Goal: Task Accomplishment & Management: Manage account settings

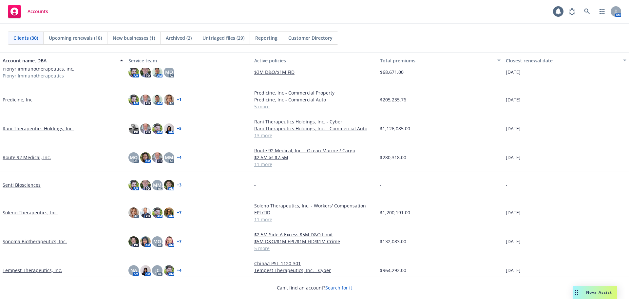
scroll to position [506, 0]
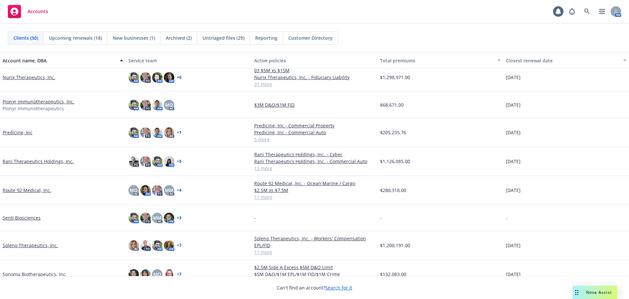
click at [34, 191] on link "Route 92 Medical, Inc." at bounding box center [27, 189] width 48 height 7
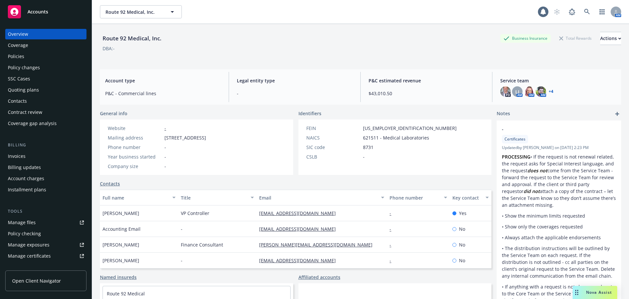
click at [31, 53] on div "Policies" at bounding box center [46, 56] width 76 height 10
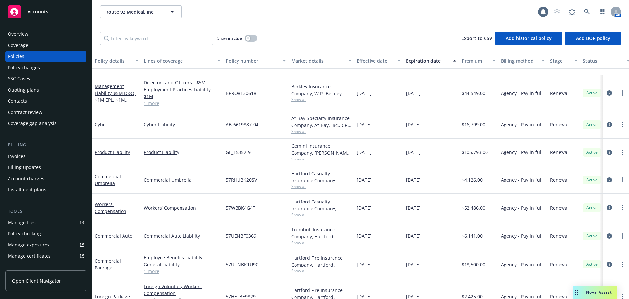
scroll to position [131, 0]
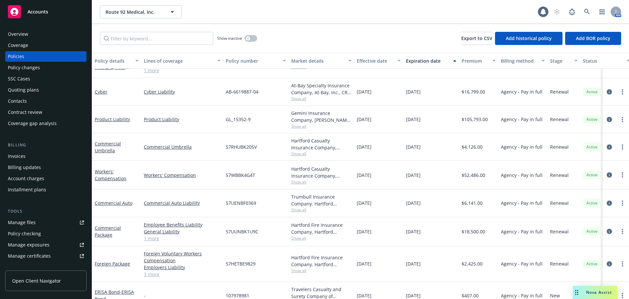
click at [32, 159] on div "Invoices" at bounding box center [46, 156] width 76 height 10
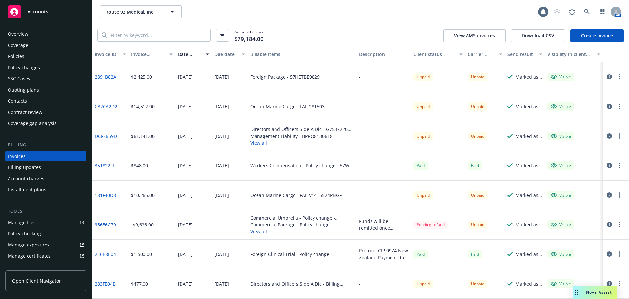
click at [32, 57] on div "Policies" at bounding box center [46, 56] width 76 height 10
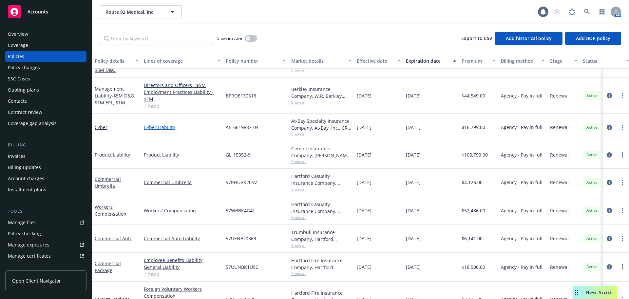
scroll to position [131, 0]
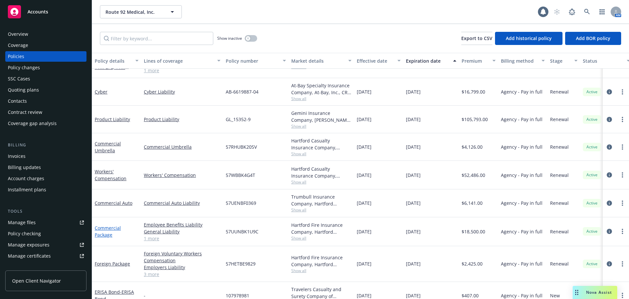
click at [114, 227] on link "Commercial Package" at bounding box center [108, 230] width 26 height 13
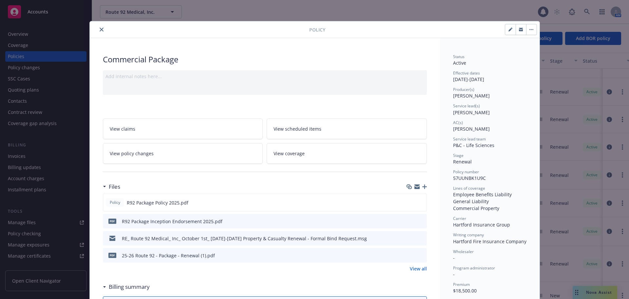
click at [216, 156] on link "View policy changes" at bounding box center [183, 153] width 160 height 21
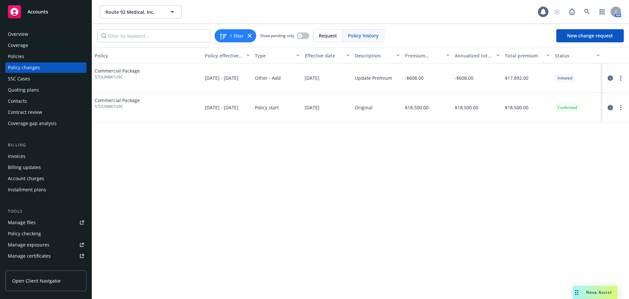
click at [611, 106] on icon "circleInformation" at bounding box center [610, 107] width 5 height 5
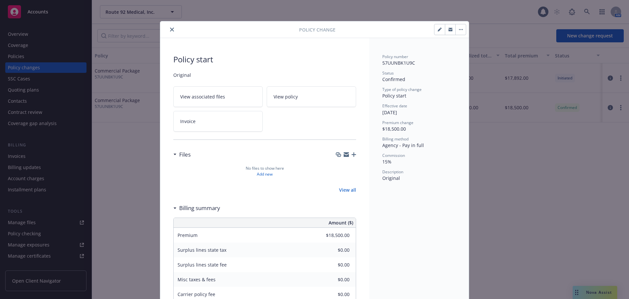
scroll to position [20, 0]
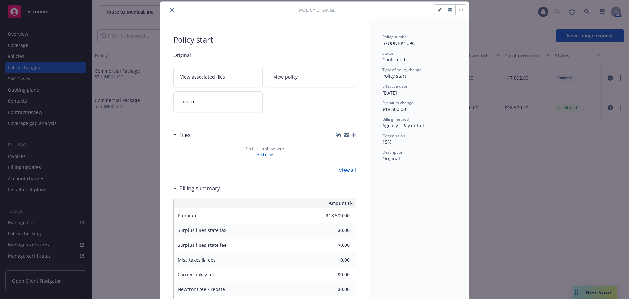
click at [170, 10] on icon "close" at bounding box center [172, 10] width 4 height 4
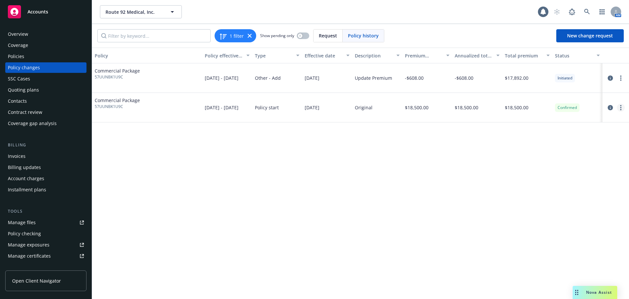
click at [623, 106] on link "more" at bounding box center [621, 108] width 8 height 8
click at [546, 161] on link "Edit billing info" at bounding box center [568, 160] width 112 height 13
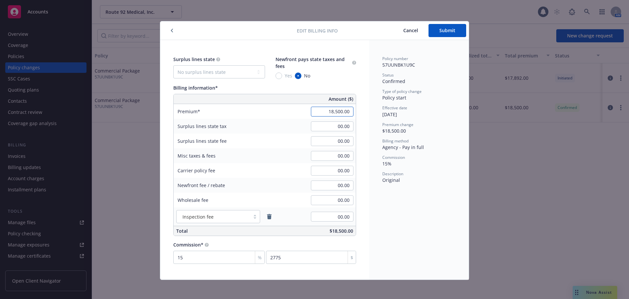
paste input "7,892"
type input "17,892.00"
type input "2683.8"
click at [373, 190] on div "Policy number 57UUNBK1U9C Status Confirmed Type of policy change Policy start E…" at bounding box center [419, 159] width 100 height 239
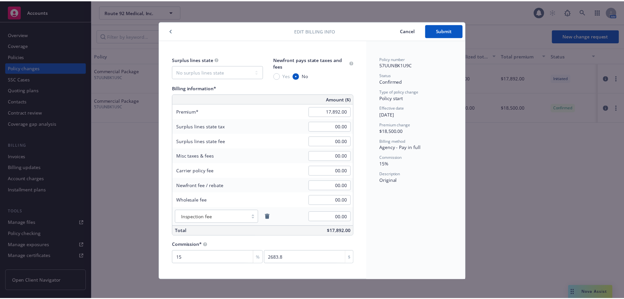
scroll to position [2, 0]
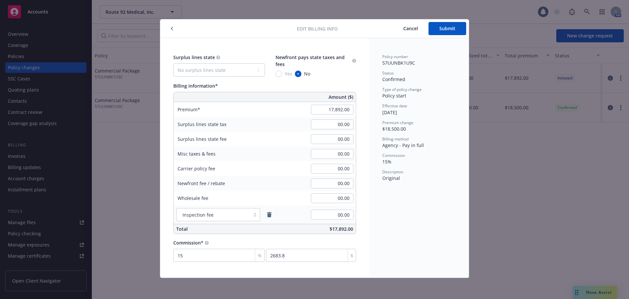
click at [448, 29] on button "Submit" at bounding box center [448, 28] width 38 height 13
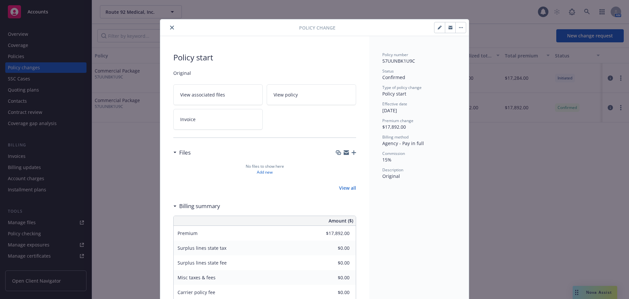
click at [171, 28] on icon "close" at bounding box center [172, 28] width 4 height 4
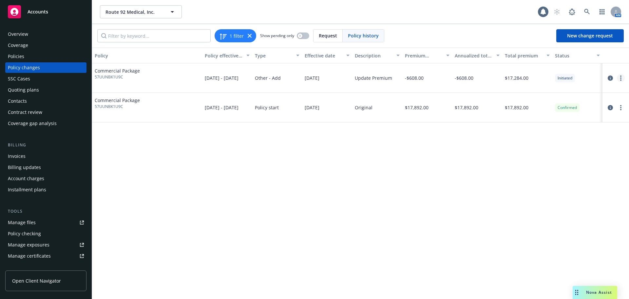
click at [621, 79] on icon "more" at bounding box center [620, 77] width 1 height 5
click at [375, 140] on div "Policy Policy effective dates Type Effective date Description Premium change An…" at bounding box center [360, 173] width 537 height 251
click at [621, 78] on circle "more" at bounding box center [620, 77] width 1 height 1
click at [544, 134] on link "Edit billing info" at bounding box center [568, 130] width 112 height 13
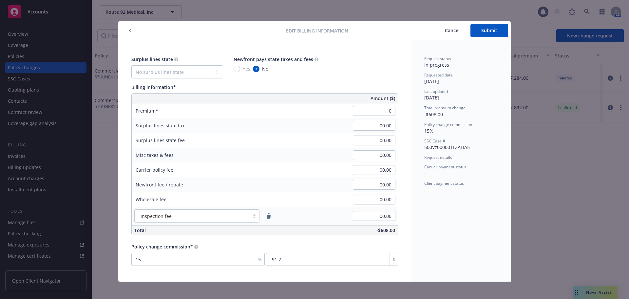
type input "00.00"
type input "0"
click at [420, 233] on div "Request status In progress Requested date [DATE] Last updated [DATE] Total prem…" at bounding box center [461, 160] width 100 height 241
click at [487, 32] on span "Submit" at bounding box center [489, 30] width 16 height 6
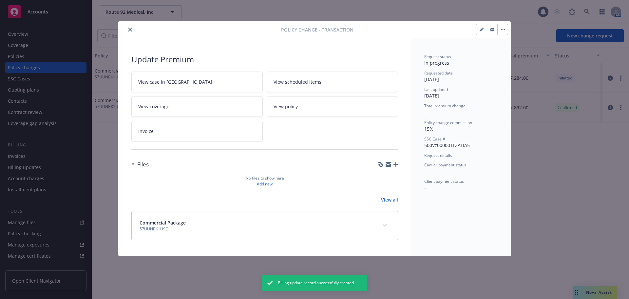
click at [130, 30] on icon "close" at bounding box center [130, 30] width 4 height 4
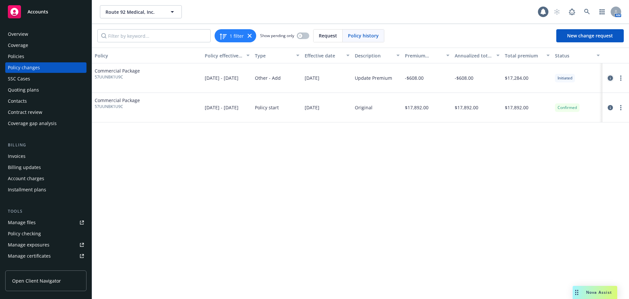
click at [612, 77] on icon "circleInformation" at bounding box center [610, 77] width 5 height 5
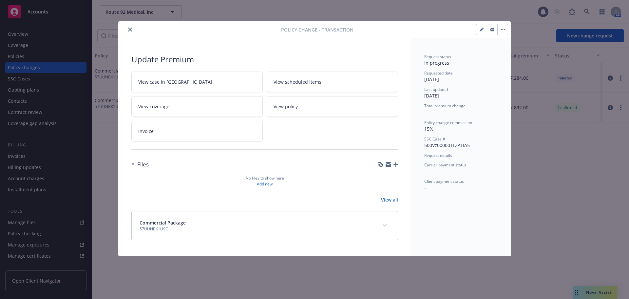
click at [504, 30] on button "button" at bounding box center [502, 29] width 10 height 10
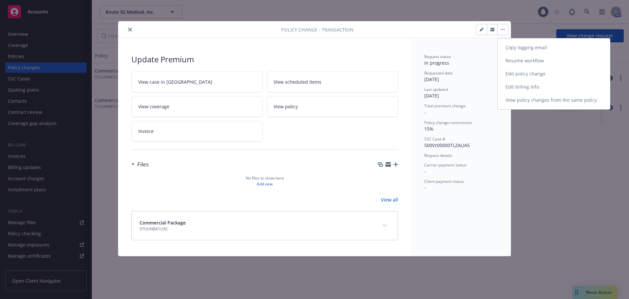
click at [521, 64] on link "Resume workflow" at bounding box center [554, 60] width 112 height 13
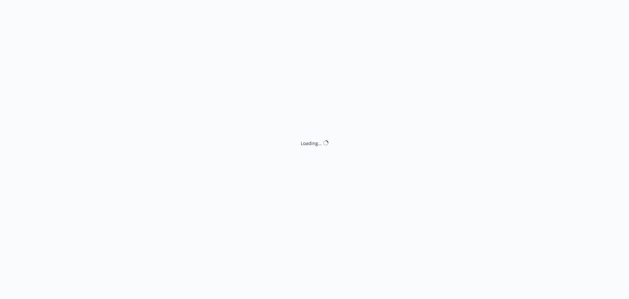
select select "ACCEPTED"
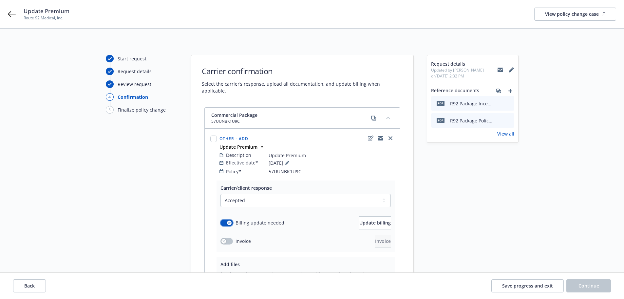
click at [230, 222] on icon "button" at bounding box center [229, 223] width 3 height 2
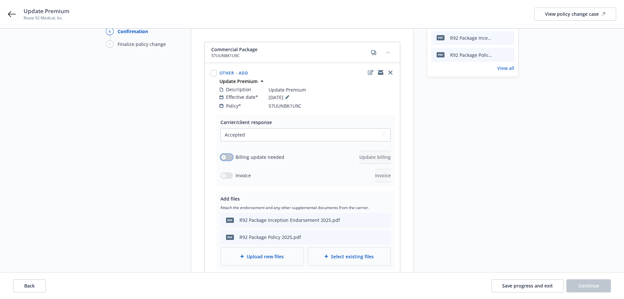
scroll to position [33, 0]
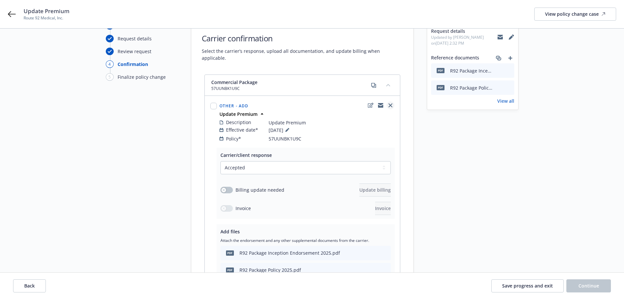
click at [391, 103] on icon "close" at bounding box center [391, 105] width 4 height 4
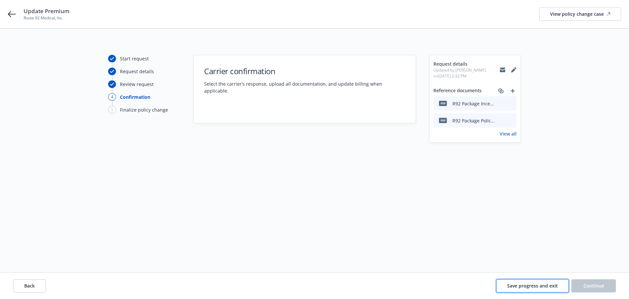
click at [550, 283] on span "Save progress and exit" at bounding box center [532, 285] width 51 height 6
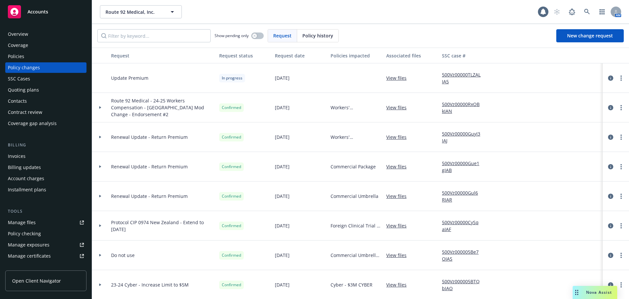
click at [21, 56] on div "Policies" at bounding box center [16, 56] width 16 height 10
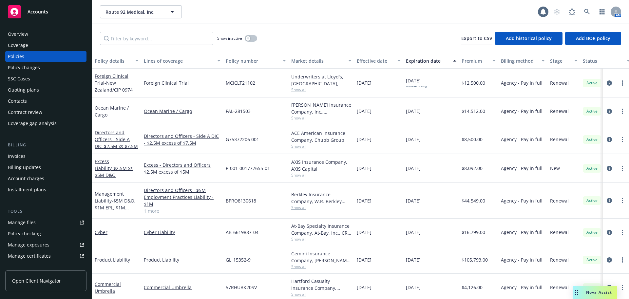
click at [38, 67] on div "Policy changes" at bounding box center [24, 67] width 32 height 10
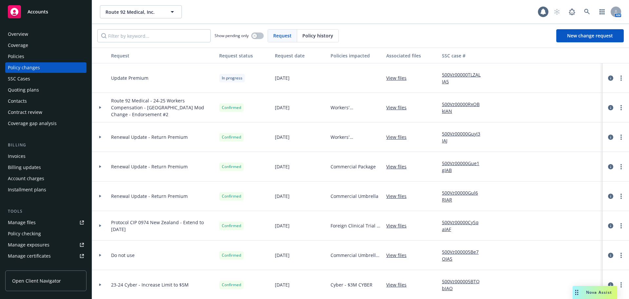
click at [26, 54] on div "Policies" at bounding box center [46, 56] width 76 height 10
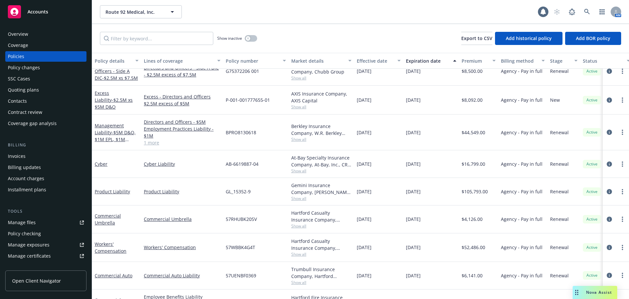
scroll to position [98, 0]
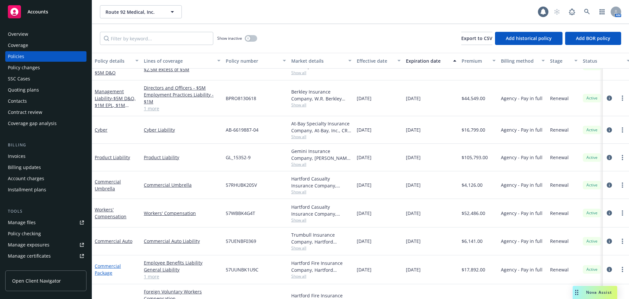
click at [109, 267] on link "Commercial Package" at bounding box center [108, 268] width 26 height 13
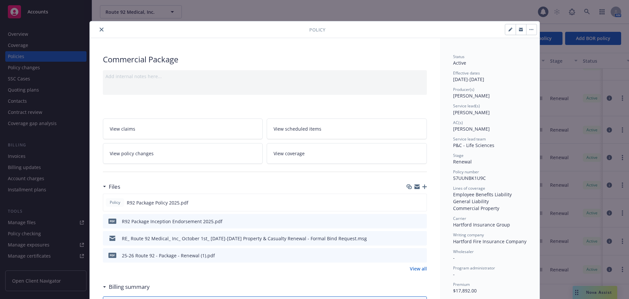
scroll to position [20, 0]
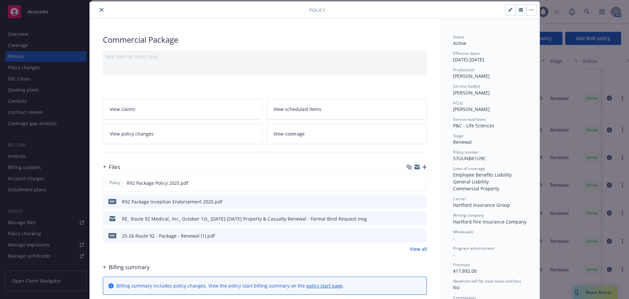
click at [530, 11] on button "button" at bounding box center [531, 10] width 10 height 10
click at [530, 11] on button "Manage lines of coverage Renew with incumbent End policy Set prior policies Set…" at bounding box center [531, 10] width 10 height 10
click at [167, 132] on link "View policy changes" at bounding box center [183, 133] width 160 height 21
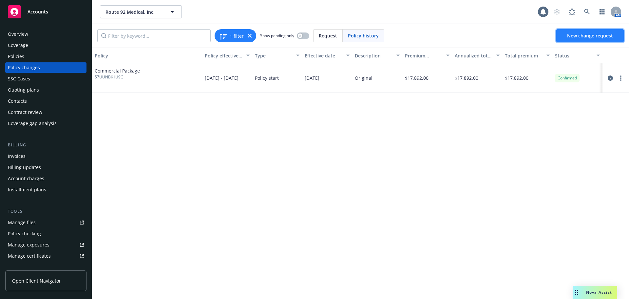
click at [586, 33] on span "New change request" at bounding box center [590, 35] width 46 height 6
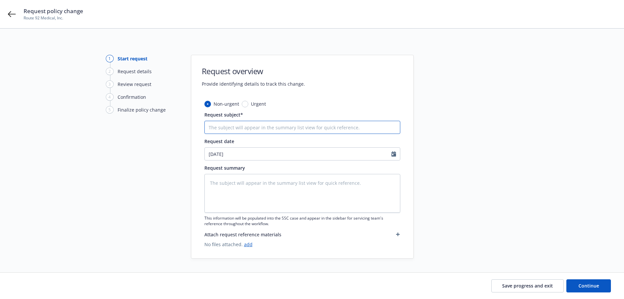
click at [285, 129] on input "Request subject*" at bounding box center [302, 127] width 196 height 13
type textarea "x"
type input "2"
type textarea "x"
type input "25"
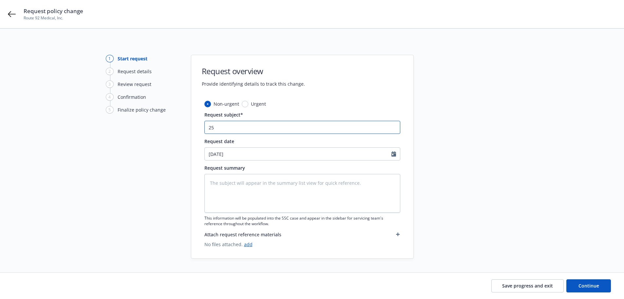
type textarea "x"
type input "25-"
type textarea "x"
type input "25-2"
type textarea "x"
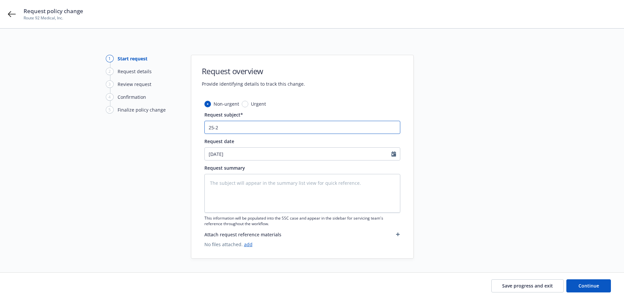
type input "25-26"
type textarea "x"
type input "25-26"
type textarea "x"
type input "25-26 R"
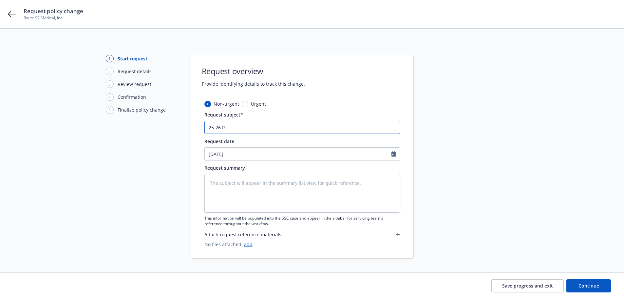
type textarea "x"
type input "25-26 R9"
type textarea "x"
type input "25-26 R92"
type textarea "x"
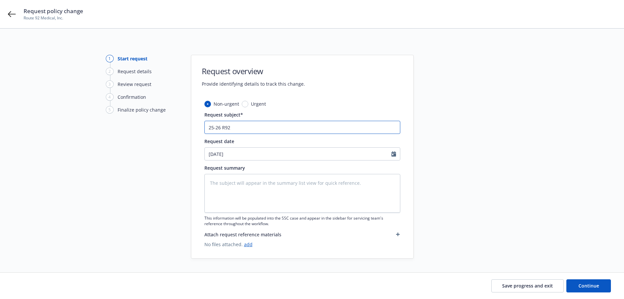
type input "25-26 R92"
type textarea "x"
type input "25-26 R92 P"
type textarea "x"
type input "25-26 R92 Pc"
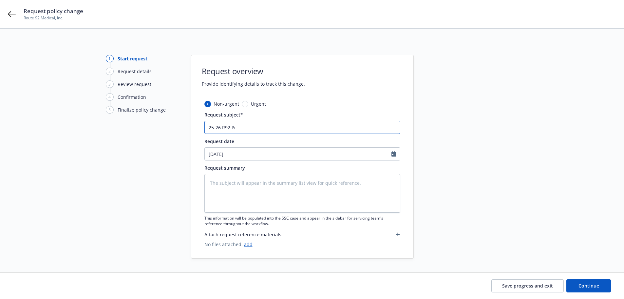
type textarea "x"
type input "25-26 R92 P"
type textarea "x"
type input "25-26 R92 Pa"
type textarea "x"
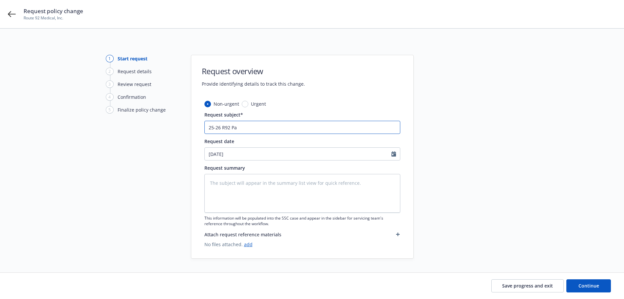
type input "25-26 R92 Pac"
type textarea "x"
type input "25-26 R92 Pack"
type textarea "x"
type input "25-26 R92 Packa"
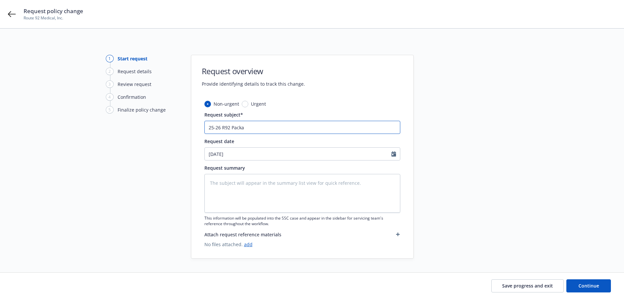
type textarea "x"
type input "25-26 R92 Packag"
type textarea "x"
type input "25-26 R92 Package"
type textarea "x"
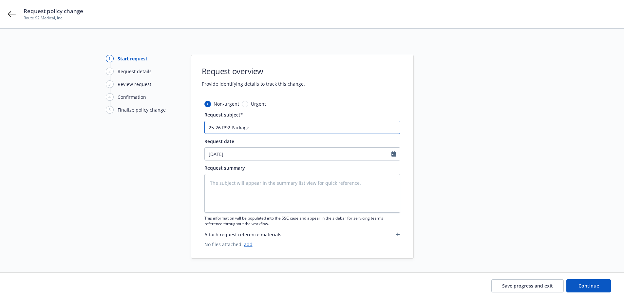
type input "25-26 R92 Package"
type textarea "x"
type input "25-26 R92 Package I"
type textarea "x"
type input "25-26 R92 Package In"
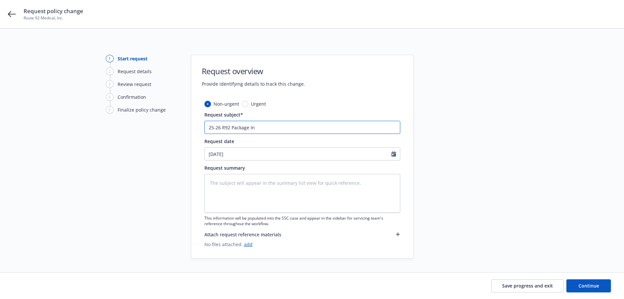
type textarea "x"
type input "25-26 R92 Package Inc"
type textarea "x"
type input "25-26 R92 Package Ince"
type textarea "x"
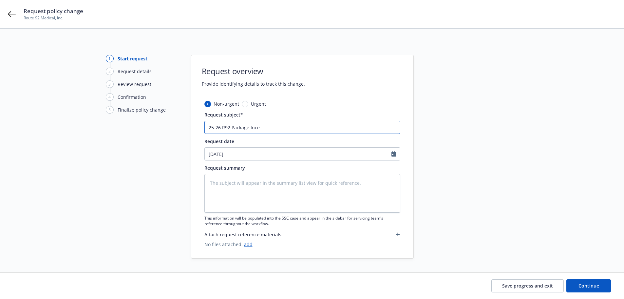
type input "25-26 R92 Package Incep"
type textarea "x"
type input "25-26 R92 Package Incept"
type textarea "x"
type input "25-26 R92 Package Incepti"
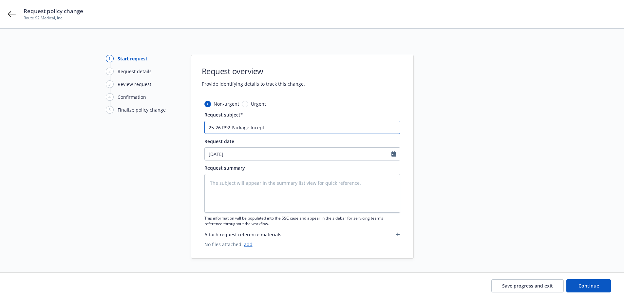
type textarea "x"
type input "25-26 R92 Package Inceptio"
type textarea "x"
type input "25-26 R92 Package Inception"
type textarea "x"
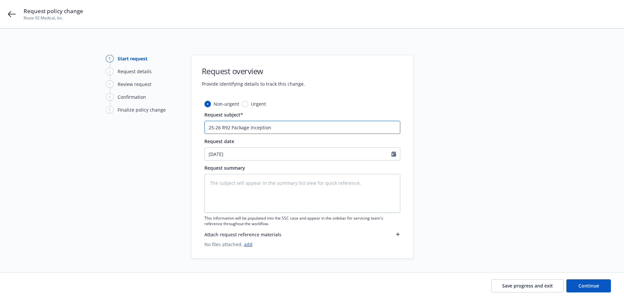
type input "25-26 R92 Package Inception E"
type textarea "x"
type input "25-26 R92 Package Inception En"
type textarea "x"
type input "25-26 R92 Package Inception End"
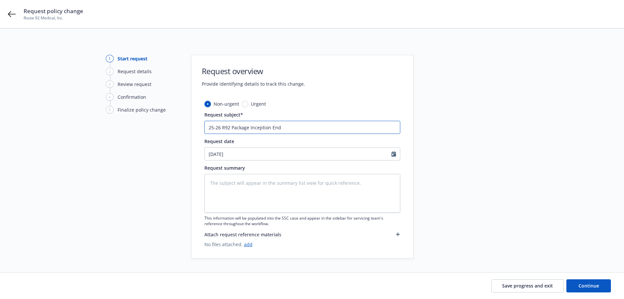
type textarea "x"
type input "25-26 R92 Package Inception Endo"
type textarea "x"
type input "25-26 R92 Package Inception Endor"
type textarea "x"
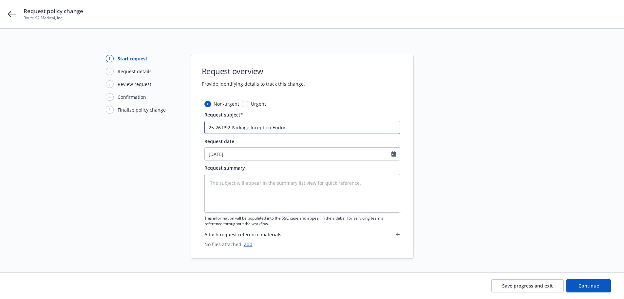
type input "25-26 R92 Package Inception Endors"
type textarea "x"
type input "25-26 R92 Package Inception Endorse"
type textarea "x"
type input "25-26 R92 Package Inception Endorsem"
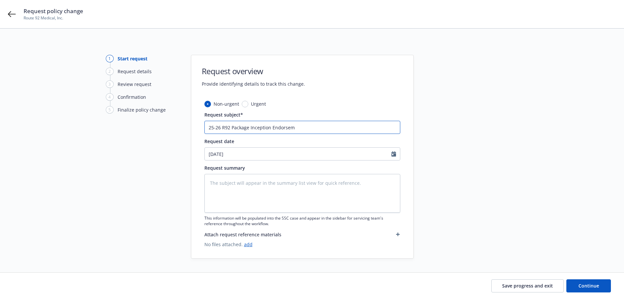
type textarea "x"
type input "25-26 R92 Package Inception Endorseme"
type textarea "x"
type input "25-26 R92 Package Inception Endorsemen"
type textarea "x"
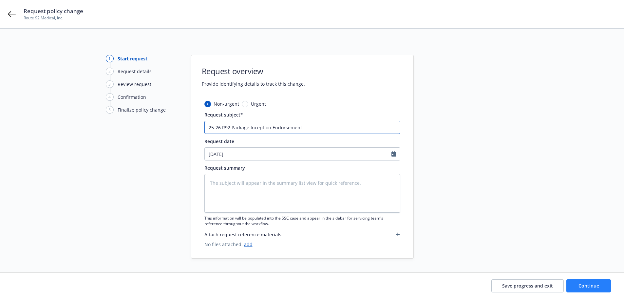
type input "25-26 R92 Package Inception Endorsement"
click at [579, 285] on span "Continue" at bounding box center [589, 285] width 21 height 6
type textarea "x"
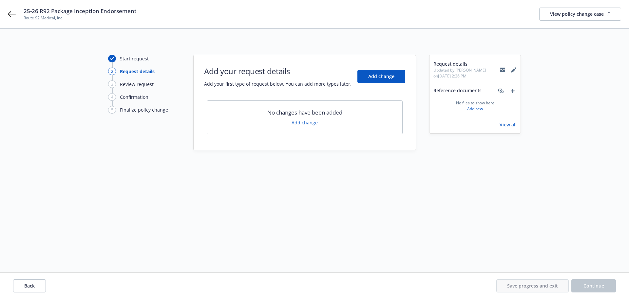
click at [304, 124] on link "Add change" at bounding box center [305, 122] width 26 height 7
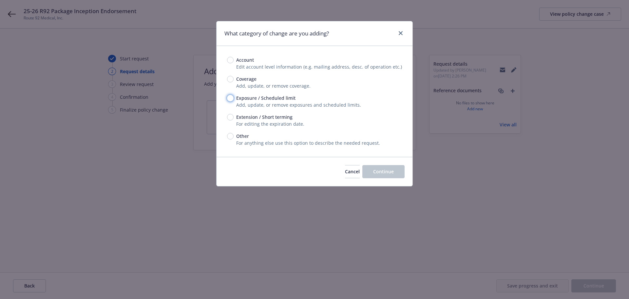
click at [228, 96] on input "Exposure / Scheduled limit" at bounding box center [230, 98] width 7 height 7
radio input "true"
click at [373, 170] on button "Continue" at bounding box center [383, 171] width 42 height 13
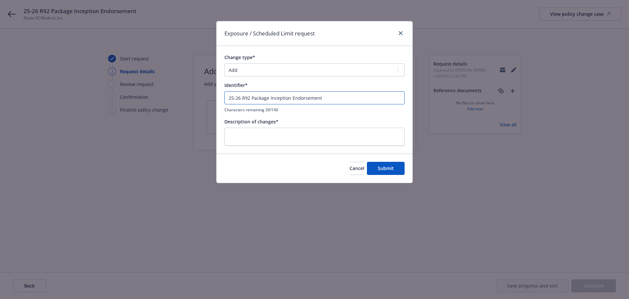
click at [277, 101] on input "25-26 R92 Package Inception Endorsement" at bounding box center [314, 97] width 180 height 13
click at [290, 141] on textarea at bounding box center [314, 136] width 180 height 18
paste textarea "25-26 R92 Package Inception Endorsement"
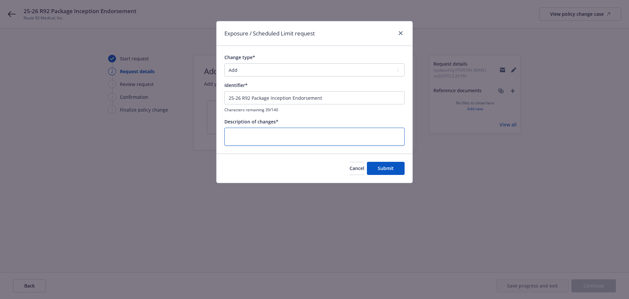
type textarea "x"
type textarea "25-26 R92 Package Inception Endorsement"
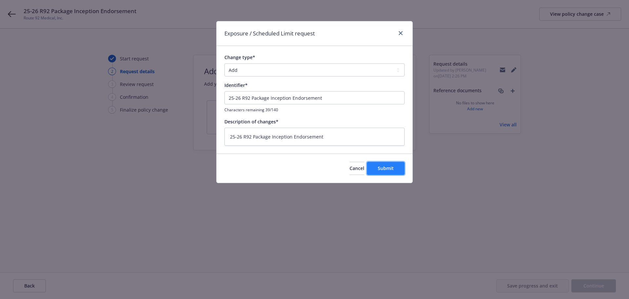
click at [379, 170] on span "Submit" at bounding box center [386, 168] width 16 height 6
type textarea "x"
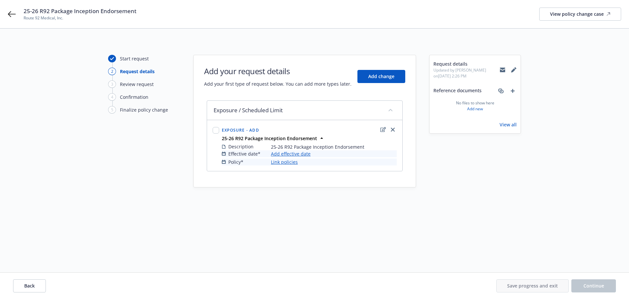
click at [290, 154] on link "Add effective date" at bounding box center [291, 153] width 40 height 7
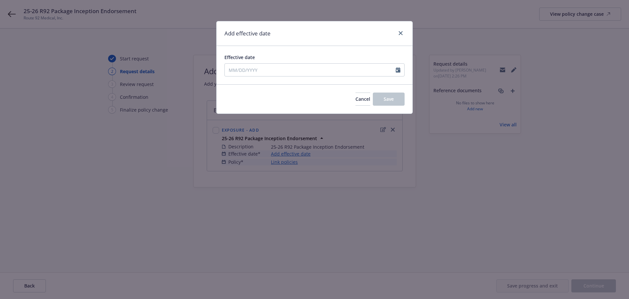
click at [403, 66] on div at bounding box center [400, 70] width 9 height 12
click at [399, 68] on icon "Calendar" at bounding box center [398, 69] width 5 height 5
select select "10"
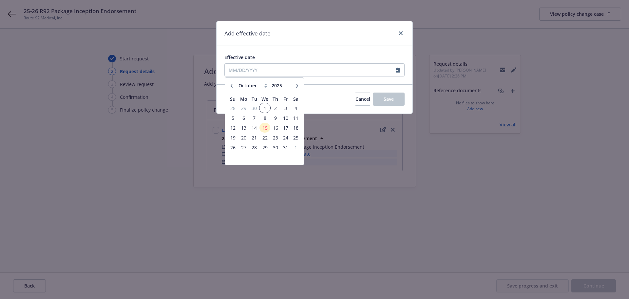
click at [267, 107] on span "1" at bounding box center [265, 108] width 10 height 8
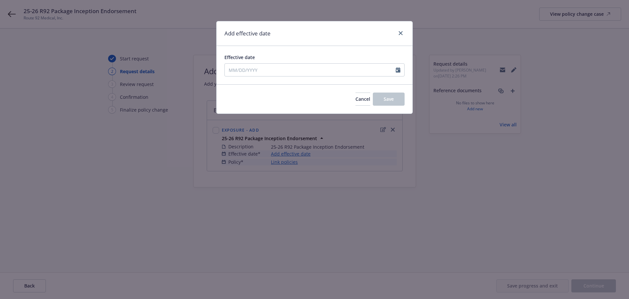
type input "[DATE]"
click at [384, 99] on span "Save" at bounding box center [389, 99] width 10 height 6
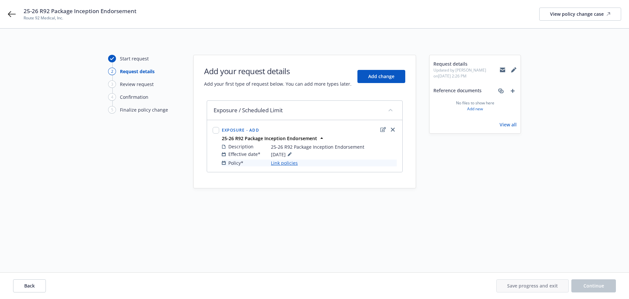
click at [283, 163] on link "Link policies" at bounding box center [284, 162] width 27 height 7
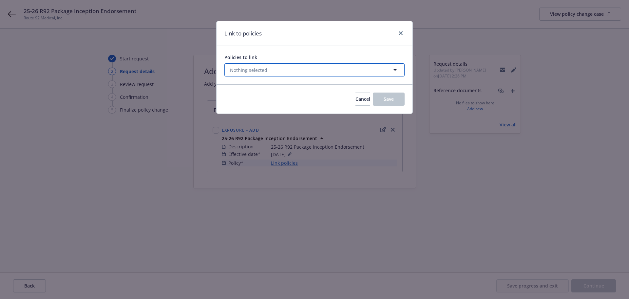
click at [298, 69] on button "Nothing selected" at bounding box center [314, 69] width 180 height 13
select select "ACTIVE"
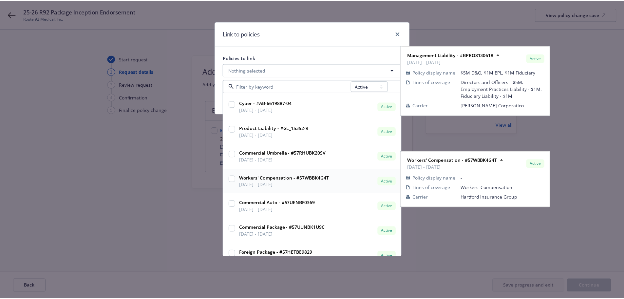
scroll to position [131, 0]
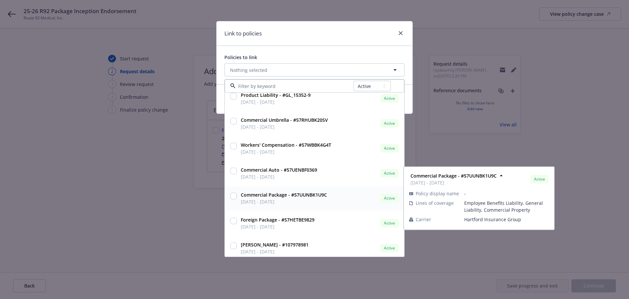
click at [234, 196] on input "checkbox" at bounding box center [233, 195] width 7 height 7
checkbox input "true"
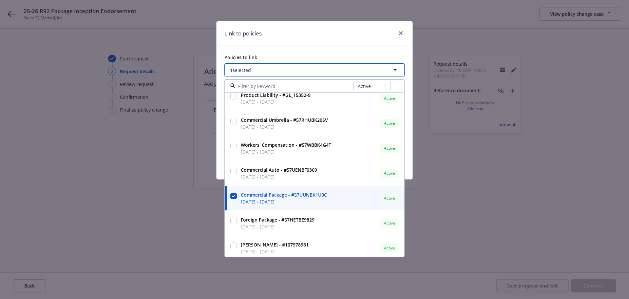
click at [396, 69] on icon "button" at bounding box center [395, 70] width 8 height 8
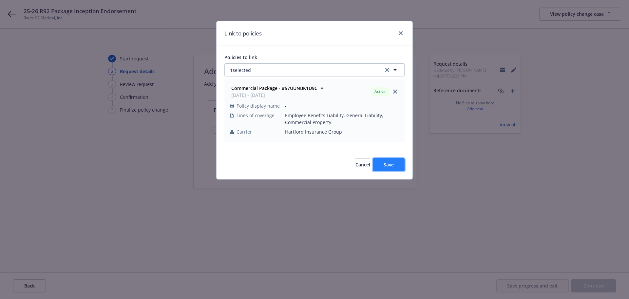
click at [391, 166] on span "Save" at bounding box center [389, 164] width 10 height 6
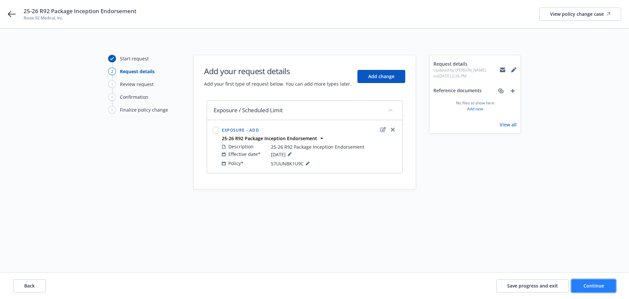
click at [579, 283] on button "Continue" at bounding box center [594, 285] width 45 height 13
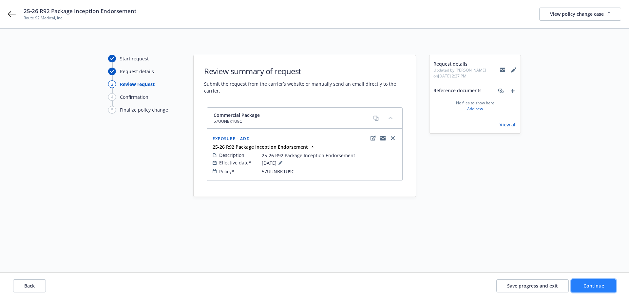
click at [590, 284] on span "Continue" at bounding box center [594, 285] width 21 height 6
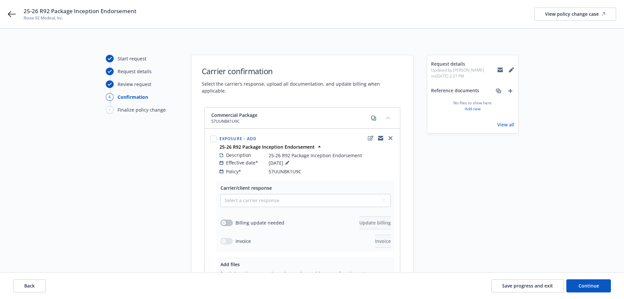
scroll to position [33, 0]
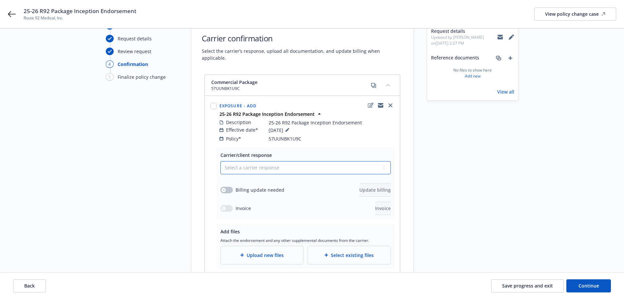
click at [251, 162] on select "Select a carrier response Accepted Accepted with revision No endorsement needed…" at bounding box center [306, 167] width 170 height 13
select select "ACCEPTED"
click at [221, 161] on select "Select a carrier response Accepted Accepted with revision No endorsement needed…" at bounding box center [306, 167] width 170 height 13
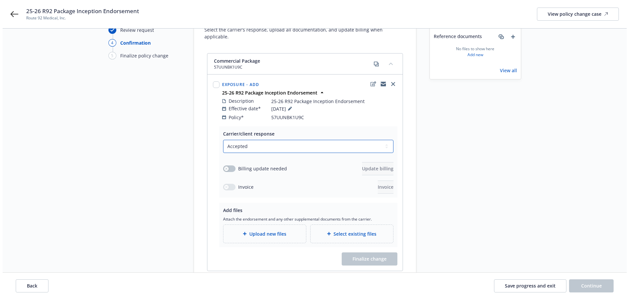
scroll to position [66, 0]
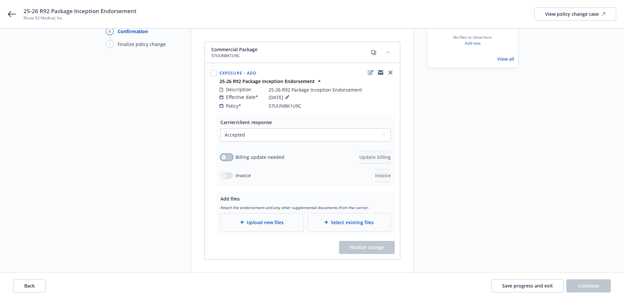
click at [228, 154] on button "button" at bounding box center [227, 157] width 12 height 7
click at [373, 154] on span "Update billing" at bounding box center [374, 157] width 31 height 6
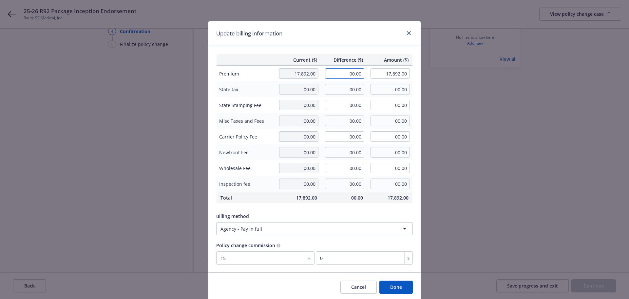
click at [341, 73] on input "00.00" at bounding box center [344, 73] width 39 height 10
type input "428.00"
type input "18,320.00"
type input "64.2"
click at [549, 138] on div "Update billing information Current ($) Difference ($) Amount ($) Premium 17,892…" at bounding box center [314, 149] width 629 height 299
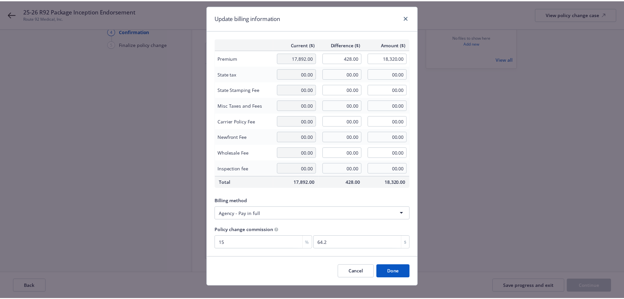
scroll to position [24, 0]
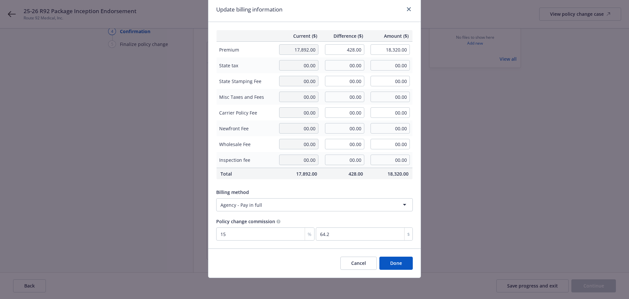
click at [395, 262] on button "Done" at bounding box center [395, 262] width 33 height 13
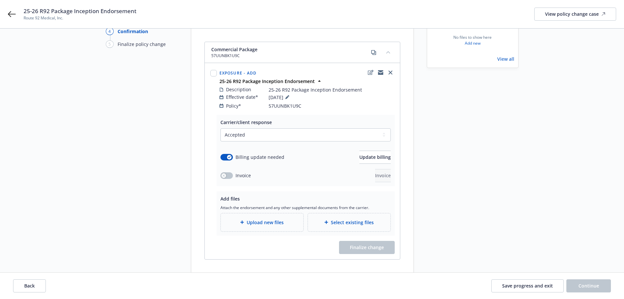
click at [275, 219] on span "Upload new files" at bounding box center [265, 222] width 37 height 7
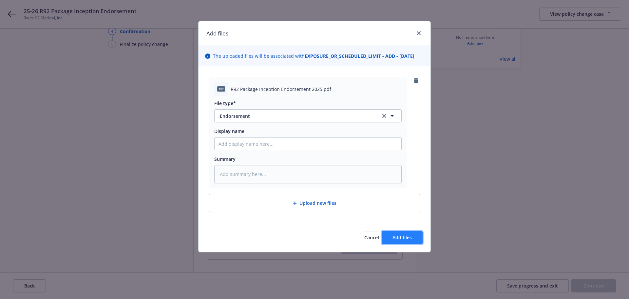
click at [408, 239] on span "Add files" at bounding box center [402, 237] width 19 height 6
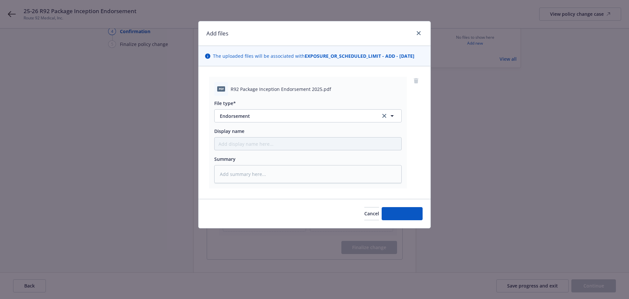
type textarea "x"
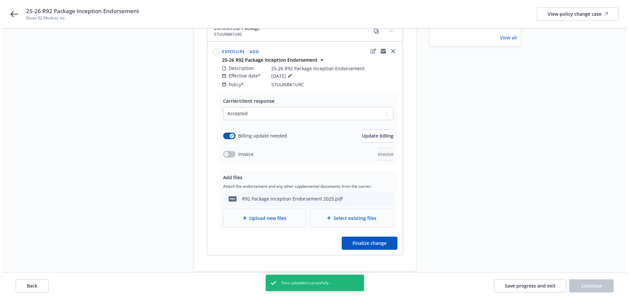
scroll to position [98, 0]
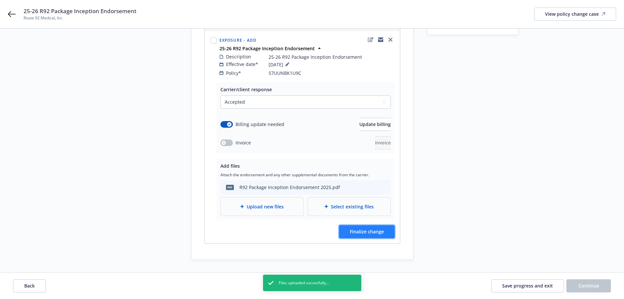
click at [356, 228] on span "Finalize change" at bounding box center [367, 231] width 34 height 6
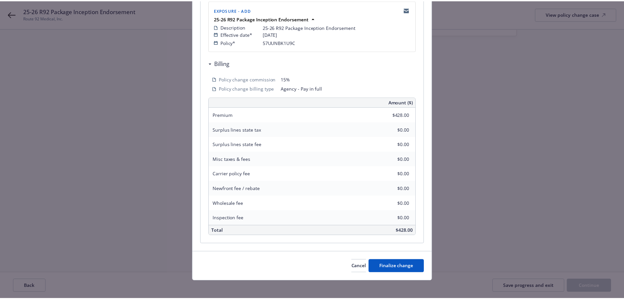
scroll to position [145, 0]
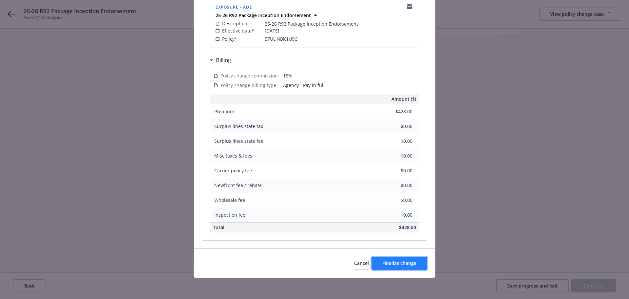
click at [405, 262] on span "Finalize change" at bounding box center [399, 263] width 34 height 6
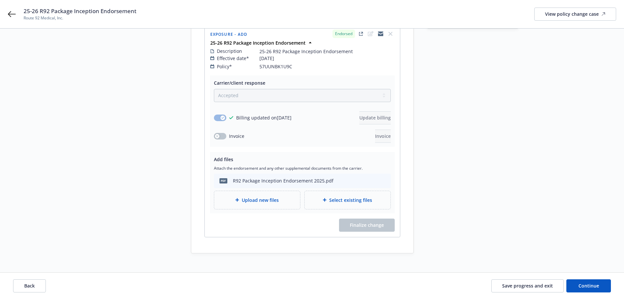
scroll to position [105, 0]
click at [592, 284] on span "Continue" at bounding box center [589, 285] width 21 height 6
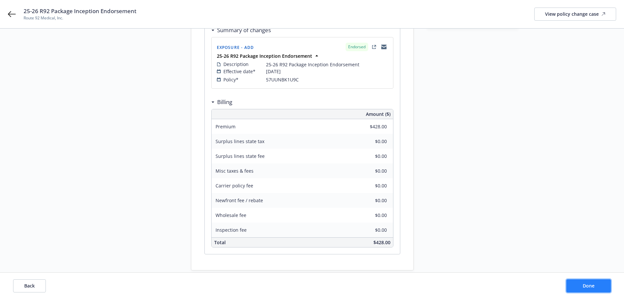
click at [600, 286] on button "Done" at bounding box center [589, 285] width 45 height 13
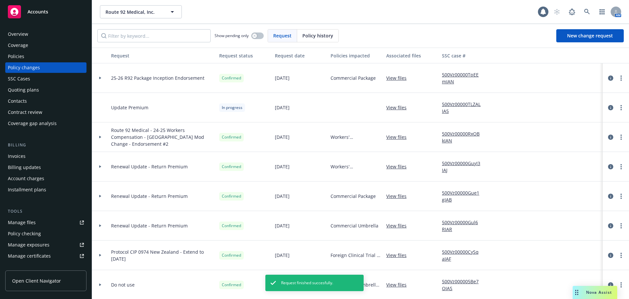
click at [25, 54] on div "Policies" at bounding box center [46, 56] width 76 height 10
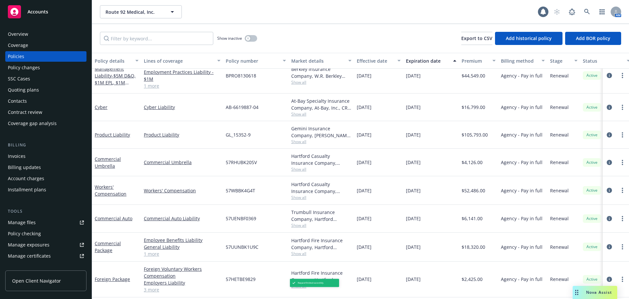
scroll to position [146, 0]
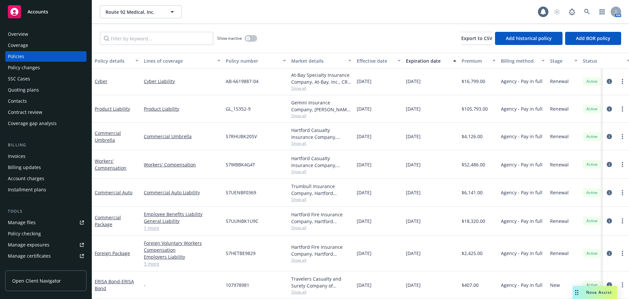
click at [21, 155] on div "Invoices" at bounding box center [17, 156] width 18 height 10
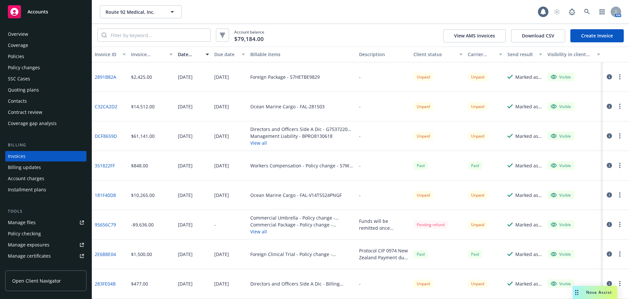
click at [38, 56] on div "Policies" at bounding box center [46, 56] width 76 height 10
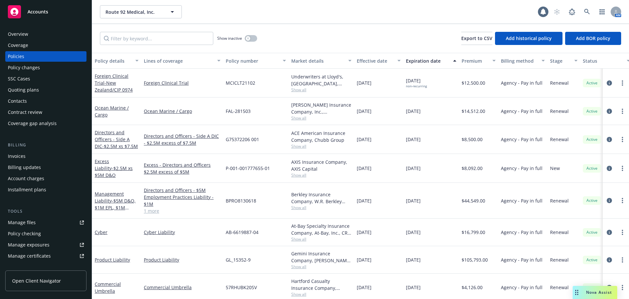
scroll to position [33, 0]
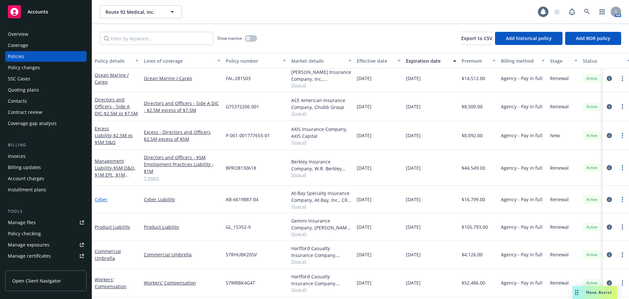
click at [99, 200] on link "Cyber" at bounding box center [101, 199] width 13 height 6
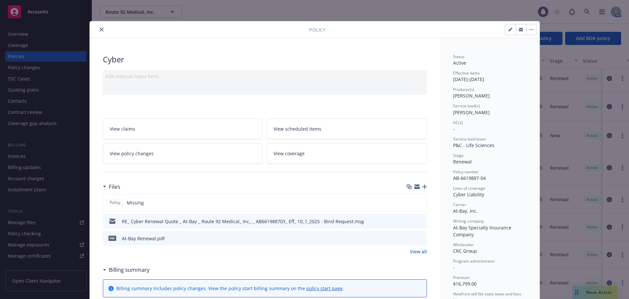
click at [159, 154] on link "View policy changes" at bounding box center [183, 153] width 160 height 21
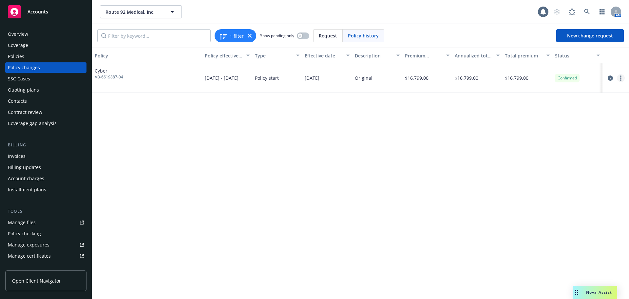
click at [621, 78] on circle "more" at bounding box center [620, 77] width 1 height 1
click at [339, 141] on div "Policy Policy effective dates Type Effective date Description Premium change An…" at bounding box center [360, 173] width 537 height 251
click at [620, 75] on link "more" at bounding box center [621, 78] width 8 height 8
click at [542, 130] on link "Edit billing info" at bounding box center [568, 130] width 112 height 13
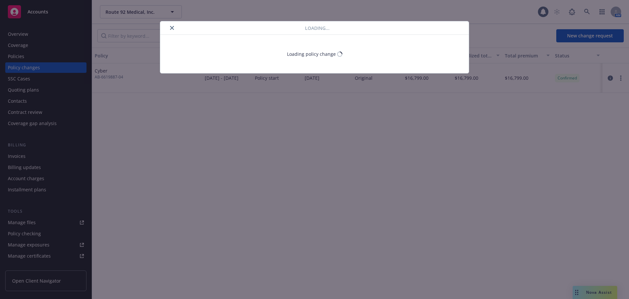
select select "CA"
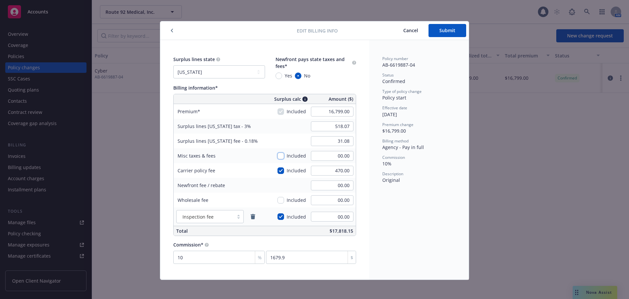
click at [279, 155] on input "checkbox" at bounding box center [281, 155] width 7 height 7
checkbox input "true"
click at [323, 158] on input "00.00" at bounding box center [332, 156] width 43 height 10
type input "350"
type input "528.57"
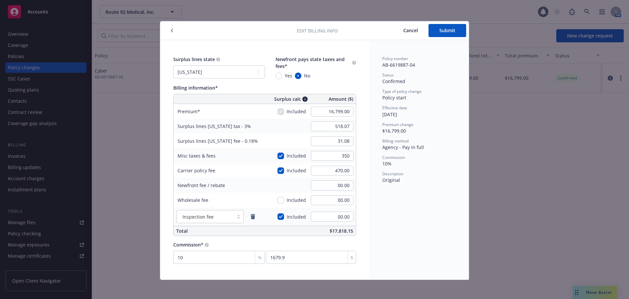
type input "31.71"
type input "350.00"
click at [402, 215] on div "Policy number AB-6619887-04 Status Confirmed Type of policy change Policy start…" at bounding box center [419, 159] width 100 height 239
click at [280, 154] on input "checkbox" at bounding box center [281, 155] width 7 height 7
checkbox input "false"
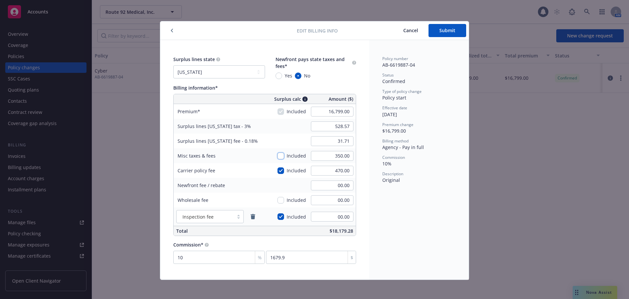
type input "518.07"
type input "31.08"
click at [279, 171] on input "checkbox" at bounding box center [281, 170] width 7 height 7
checkbox input "false"
type input "503.97"
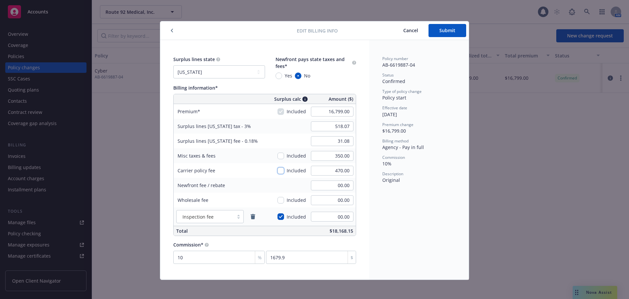
type input "30.24"
click at [279, 171] on input "checkbox" at bounding box center [281, 170] width 7 height 7
checkbox input "true"
type input "518.07"
type input "31.08"
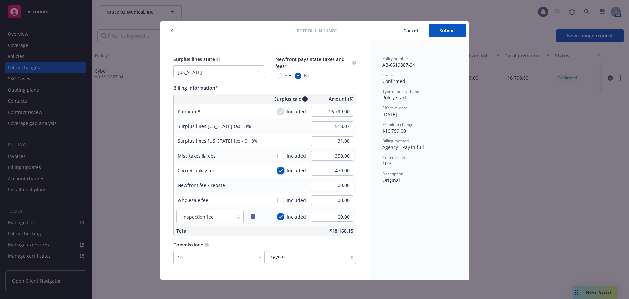
click at [279, 171] on input "checkbox" at bounding box center [281, 170] width 7 height 7
checkbox input "false"
type input "503.97"
type input "30.24"
click at [281, 169] on input "checkbox" at bounding box center [281, 170] width 7 height 7
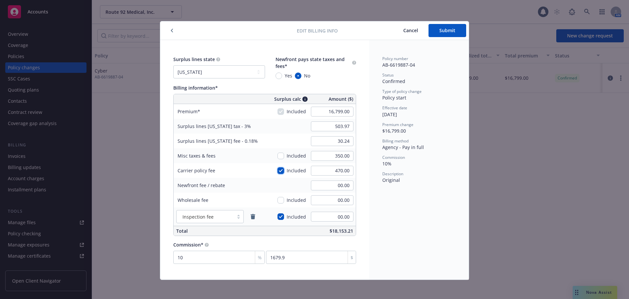
checkbox input "true"
type input "518.07"
type input "31.08"
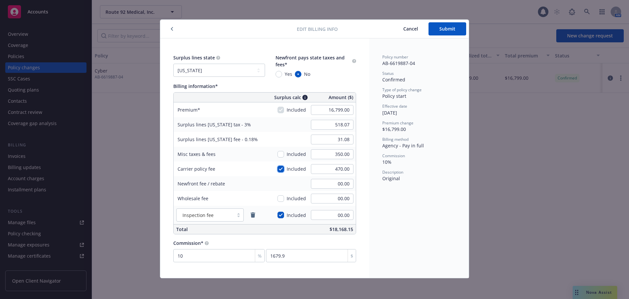
scroll to position [2, 0]
click at [444, 25] on button "Submit" at bounding box center [448, 28] width 38 height 13
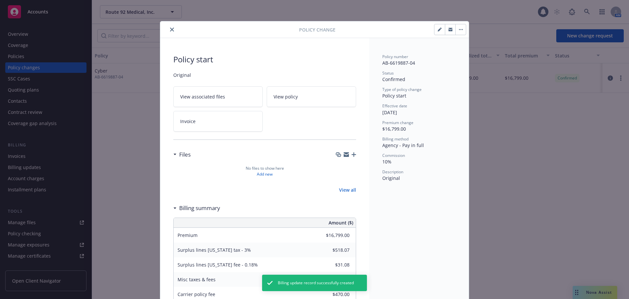
click at [170, 28] on icon "close" at bounding box center [172, 30] width 4 height 4
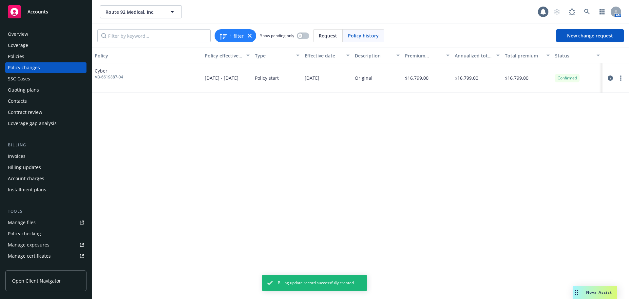
click at [37, 58] on div "Policies" at bounding box center [46, 56] width 76 height 10
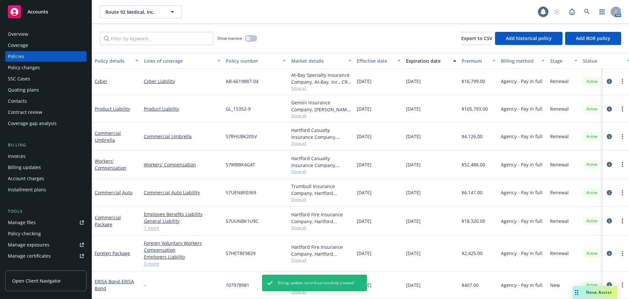
scroll to position [79, 0]
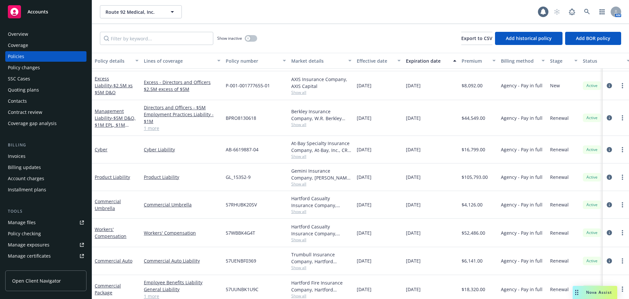
click at [422, 14] on div "Route 92 Medical, Inc. Route 92 Medical, Inc." at bounding box center [319, 11] width 438 height 13
click at [154, 12] on span "Route 92 Medical, Inc." at bounding box center [134, 12] width 57 height 7
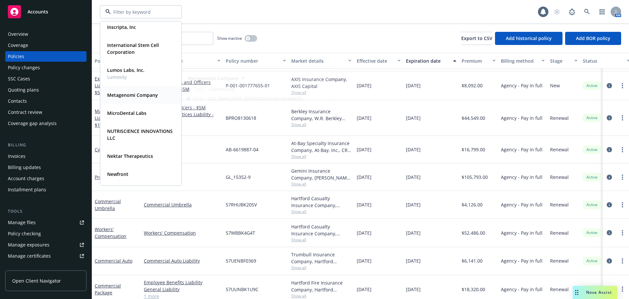
scroll to position [262, 0]
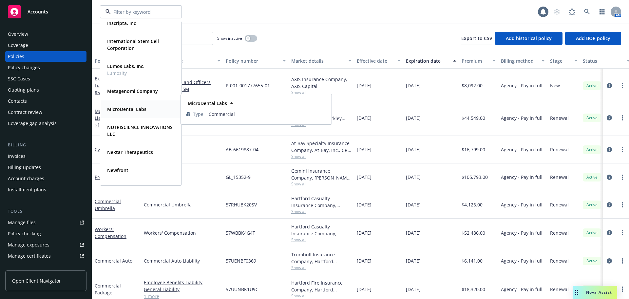
click at [142, 108] on strong "MicroDental Labs" at bounding box center [126, 109] width 39 height 6
